Goal: Task Accomplishment & Management: Use online tool/utility

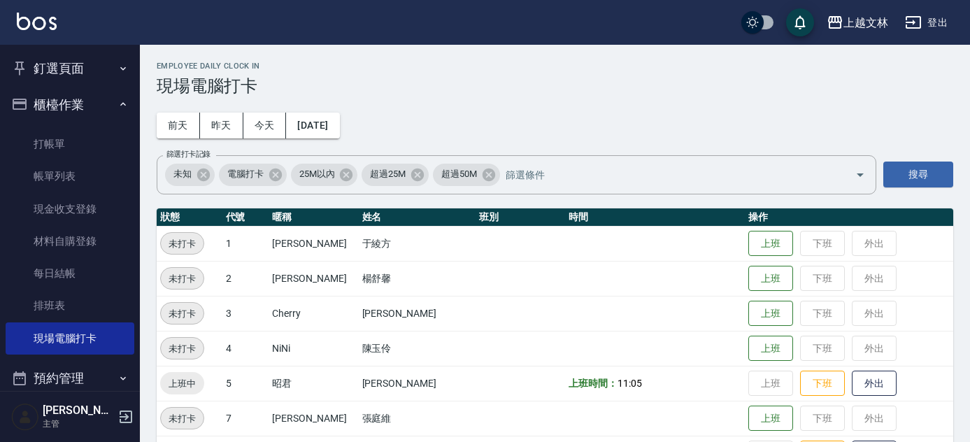
scroll to position [890, 0]
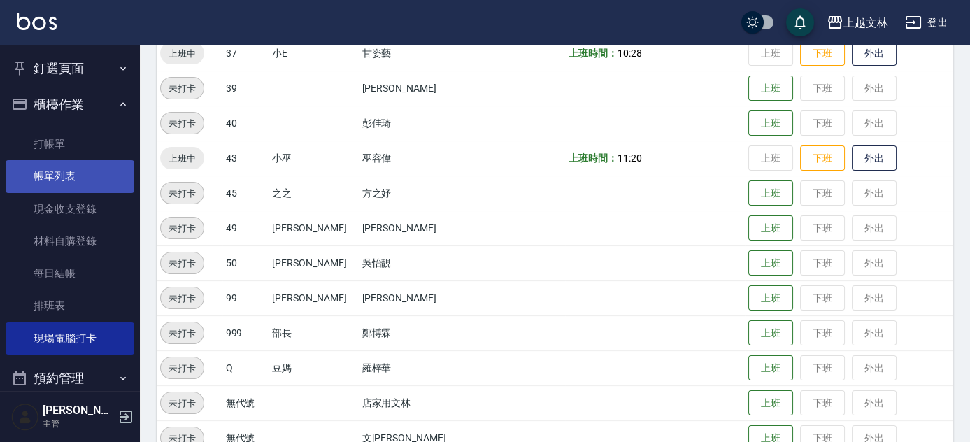
drag, startPoint x: 50, startPoint y: 174, endPoint x: 90, endPoint y: 175, distance: 39.9
click at [50, 174] on link "帳單列表" at bounding box center [70, 176] width 129 height 32
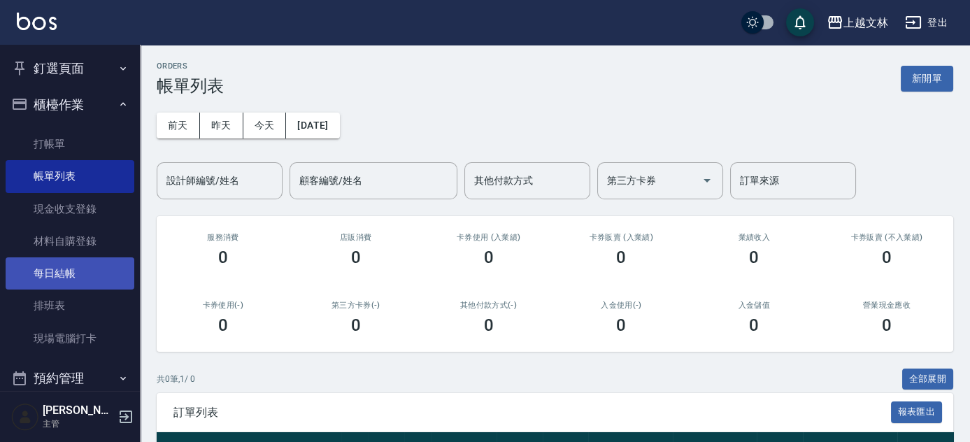
click at [62, 276] on link "每日結帳" at bounding box center [70, 273] width 129 height 32
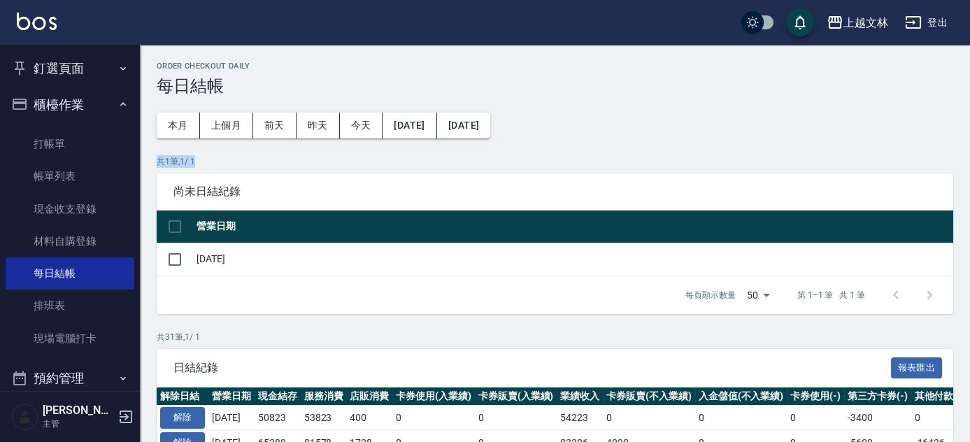
drag, startPoint x: 970, startPoint y: 102, endPoint x: 976, endPoint y: 158, distance: 56.3
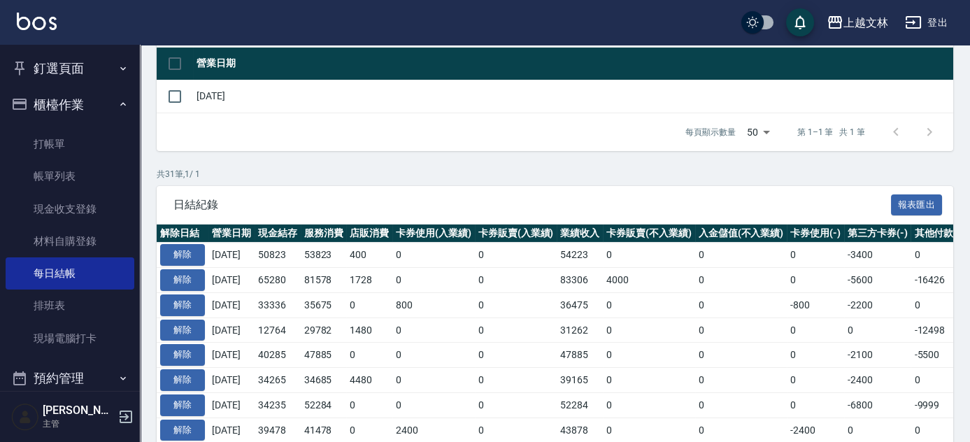
scroll to position [171, 0]
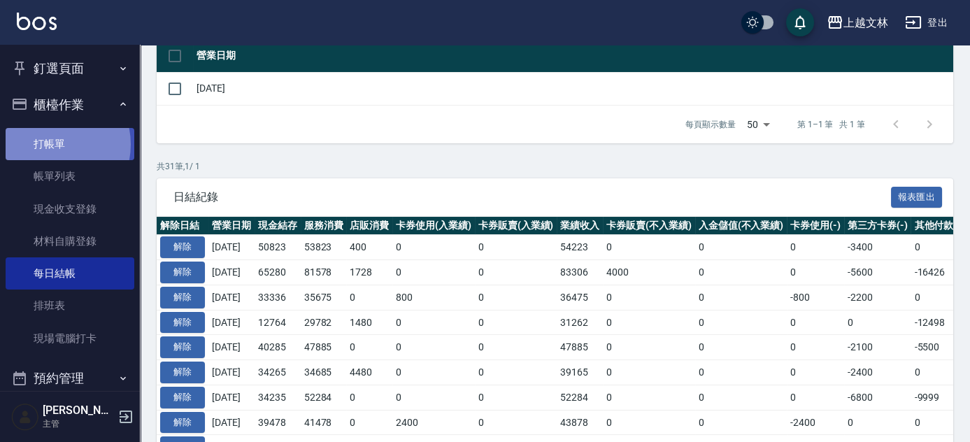
click at [49, 144] on link "打帳單" at bounding box center [70, 144] width 129 height 32
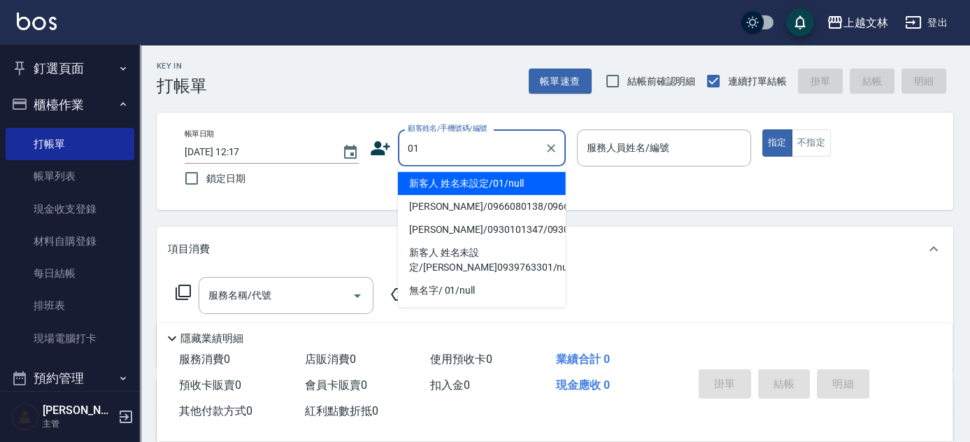
type input "新客人 姓名未設定/01/null"
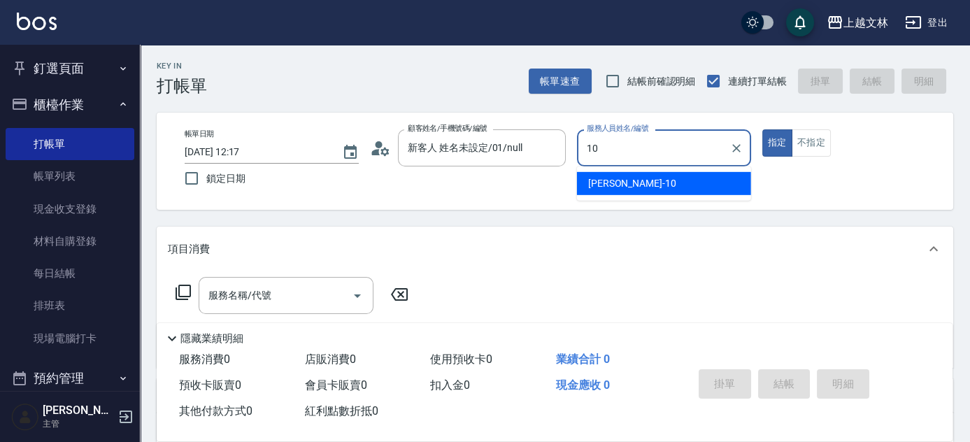
type input "[PERSON_NAME]-10"
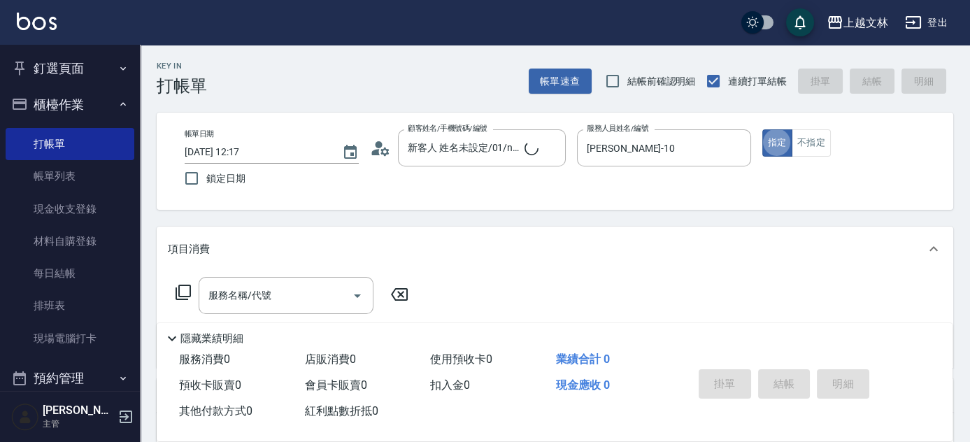
type button "true"
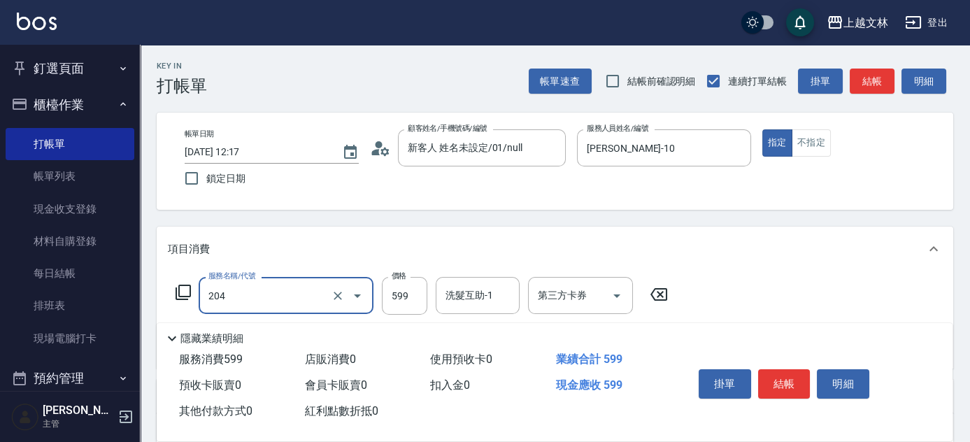
type input "A級洗+剪(204)"
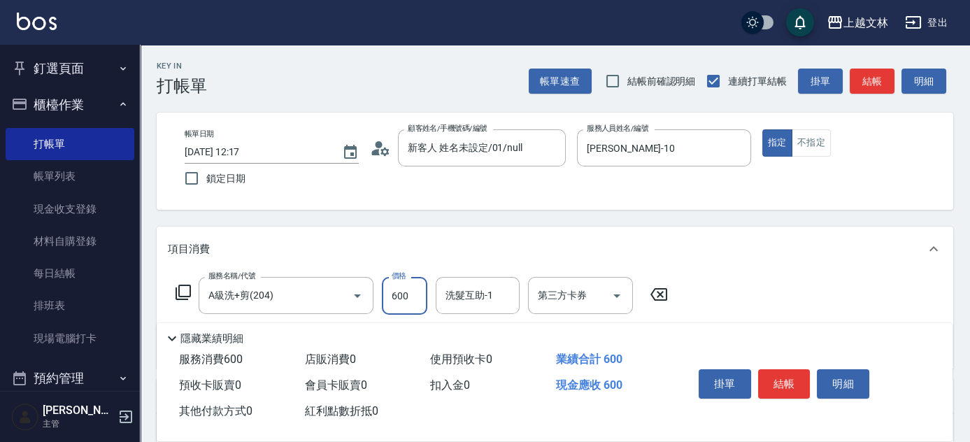
type input "600"
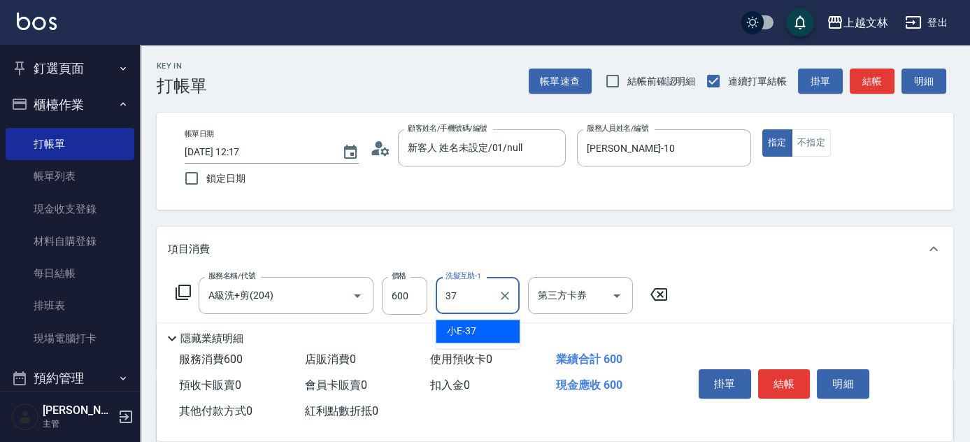
type input "小E-37"
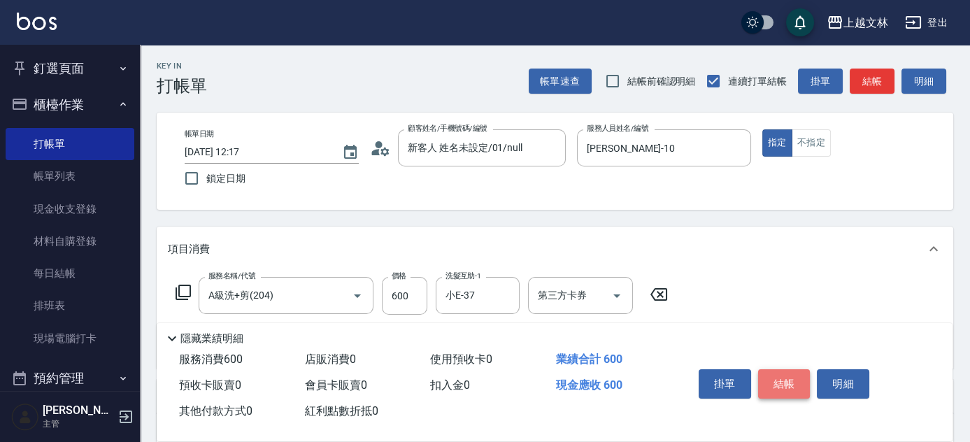
click at [786, 380] on button "結帳" at bounding box center [784, 383] width 52 height 29
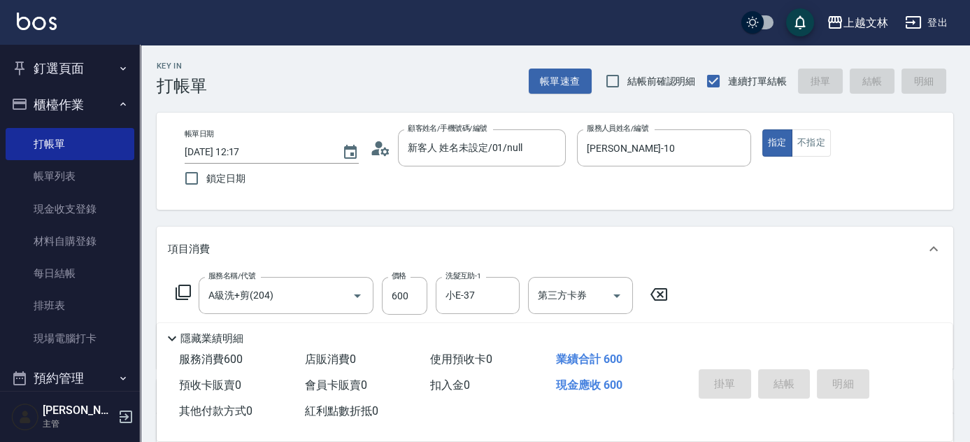
type input "[DATE] 13:07"
